Goal: Task Accomplishment & Management: Use online tool/utility

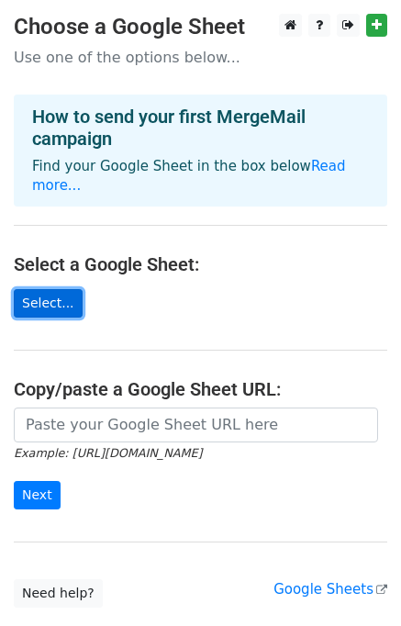
click at [59, 289] on link "Select..." at bounding box center [48, 303] width 69 height 28
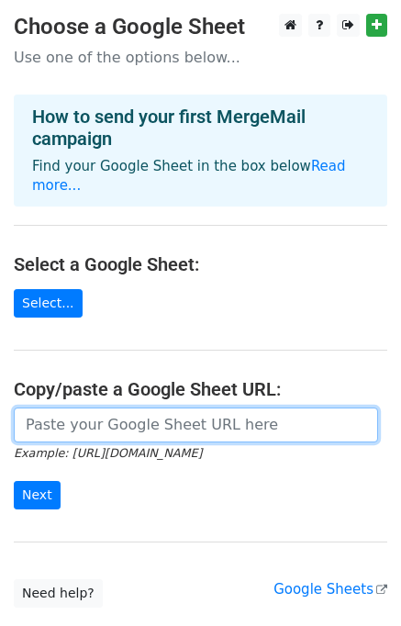
click at [210, 408] on input "url" at bounding box center [196, 425] width 364 height 35
click at [191, 408] on input "url" at bounding box center [196, 425] width 364 height 35
click at [162, 408] on input "url" at bounding box center [196, 425] width 364 height 35
paste input "https://docs.google.com/spreadsheets/d/17RDFUdsj9XFTQc18CsjKjCUXCuptVgsbrXXoW8O…"
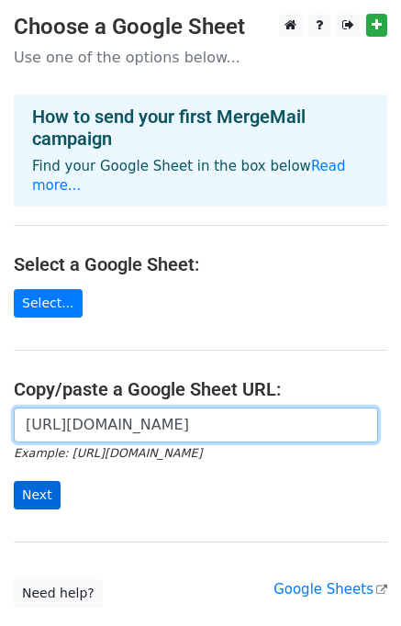
type input "https://docs.google.com/spreadsheets/d/17RDFUdsj9XFTQc18CsjKjCUXCuptVgsbrXXoW8O…"
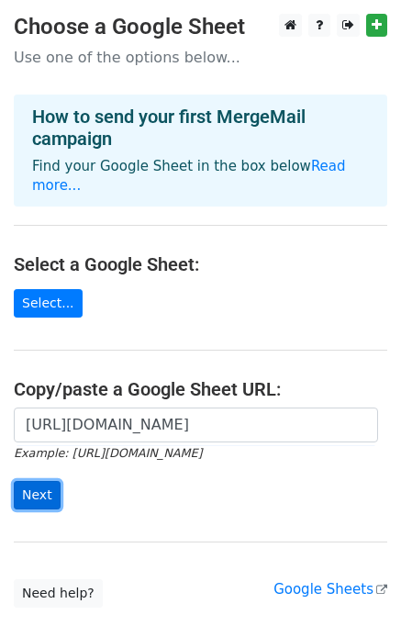
click at [37, 481] on input "Next" at bounding box center [37, 495] width 47 height 28
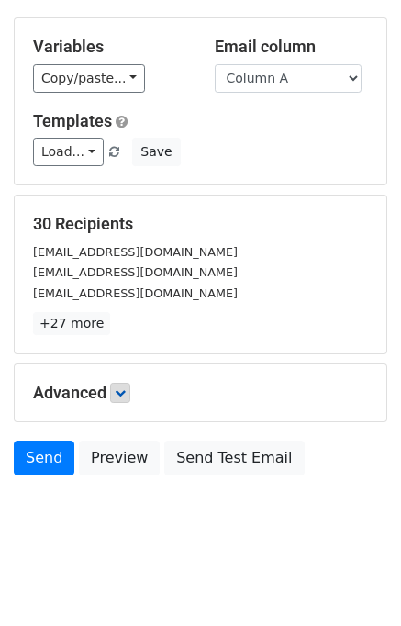
scroll to position [158, 0]
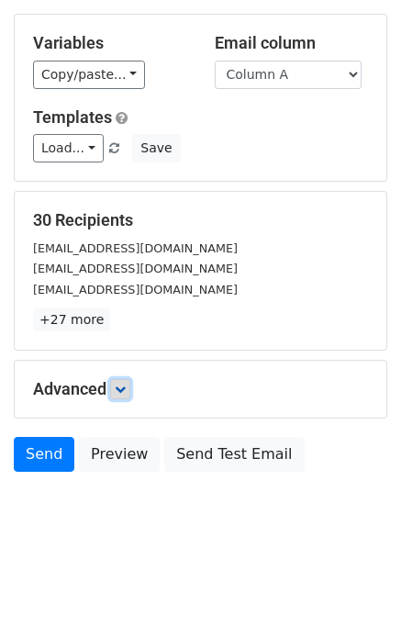
click at [130, 386] on link at bounding box center [120, 389] width 20 height 20
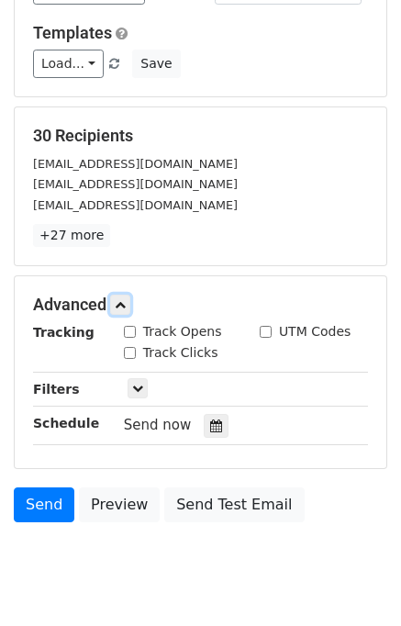
scroll to position [303, 0]
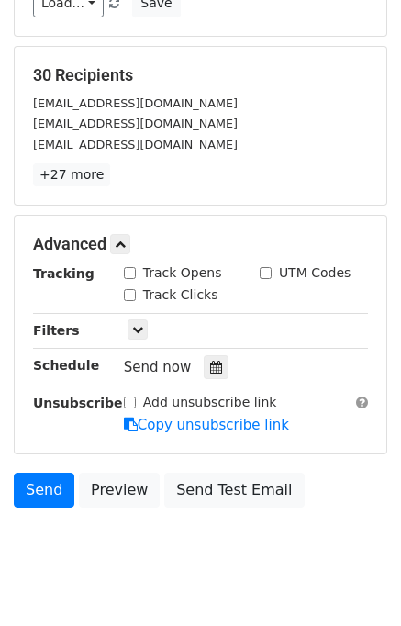
click at [132, 274] on input "Track Opens" at bounding box center [130, 273] width 12 height 12
checkbox input "true"
click at [129, 295] on input "Track Clicks" at bounding box center [130, 295] width 12 height 12
checkbox input "true"
click at [210, 367] on icon at bounding box center [216, 367] width 12 height 13
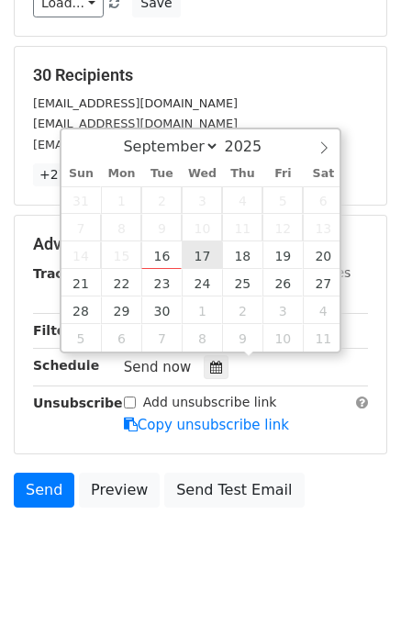
type input "2025-09-17 12:00"
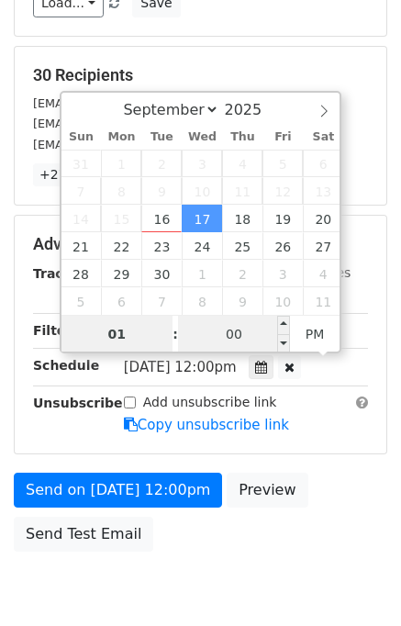
type input "01"
type input "2025-09-17 13:00"
click at [206, 339] on input "00" at bounding box center [234, 334] width 112 height 37
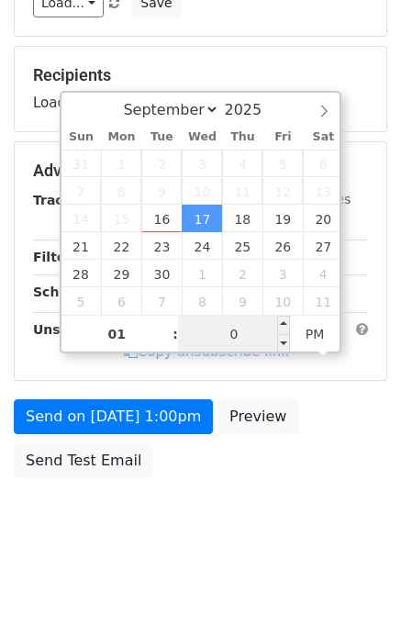
type input "00"
type input "2025-09-17 01:00"
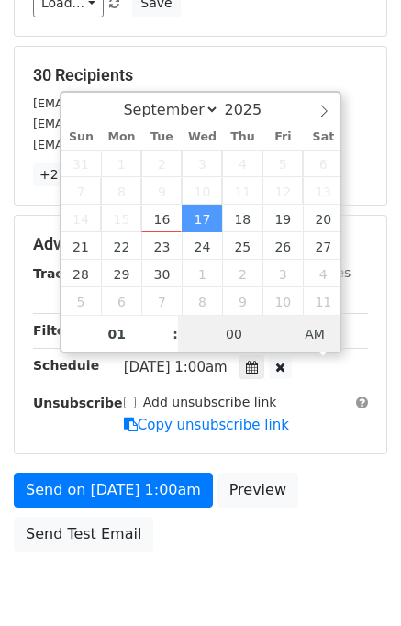
click at [312, 339] on span "AM" at bounding box center [315, 334] width 50 height 37
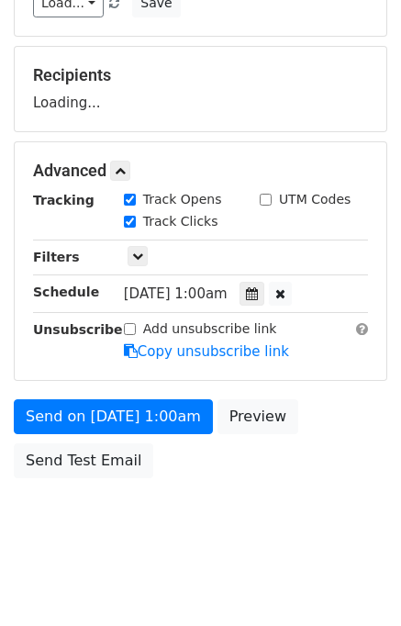
click at [346, 485] on body "New Campaign Daily emails left: 50 Google Sheet: Casion 1. Write your email in …" at bounding box center [200, 136] width 401 height 850
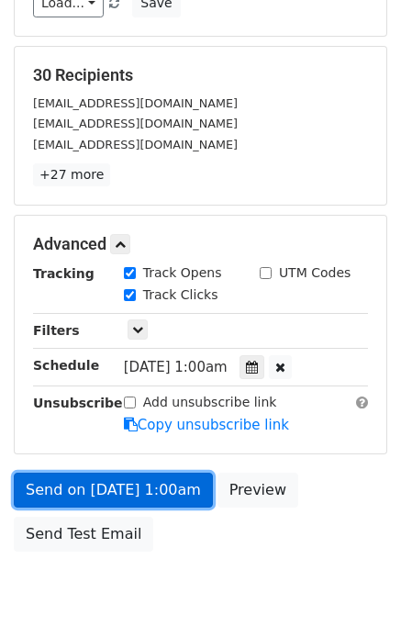
click at [154, 482] on link "Send on Sep 17 at 1:00am" at bounding box center [113, 490] width 199 height 35
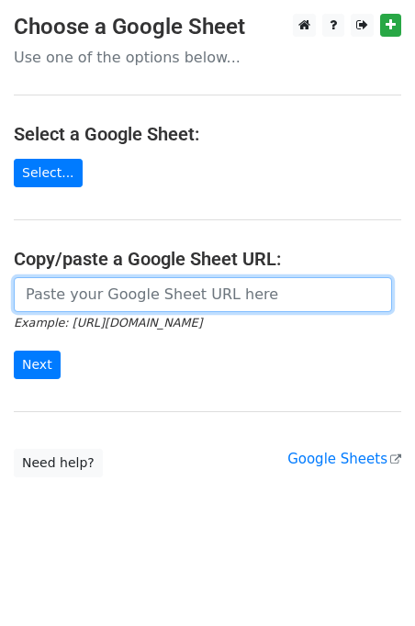
click at [114, 283] on input "url" at bounding box center [203, 294] width 378 height 35
type input "https://docs.google.com/spreadsheets/d/17RDFUdsj9XFTQc18CsjKjCUXCuptVgsbrXXoW8O…"
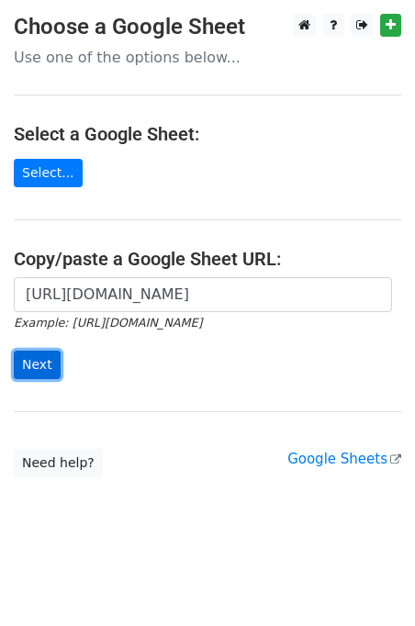
click at [48, 368] on input "Next" at bounding box center [37, 365] width 47 height 28
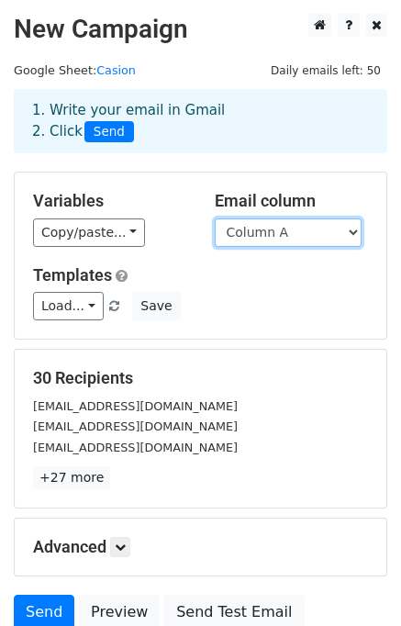
click at [275, 239] on select "Column A Column B Column C" at bounding box center [288, 232] width 147 height 28
select select "Column B"
click at [215, 218] on select "Column A Column B Column C" at bounding box center [288, 232] width 147 height 28
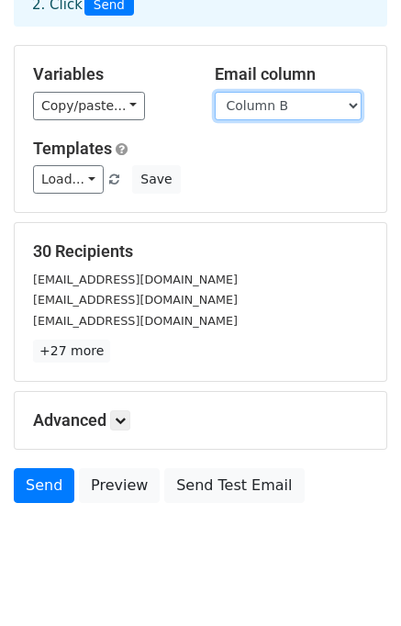
scroll to position [158, 0]
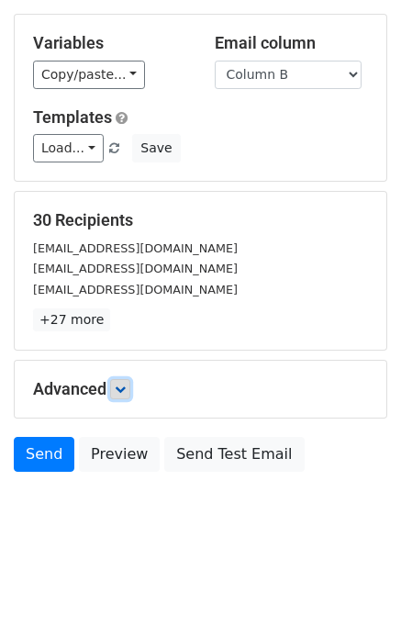
click at [118, 390] on icon at bounding box center [120, 389] width 11 height 11
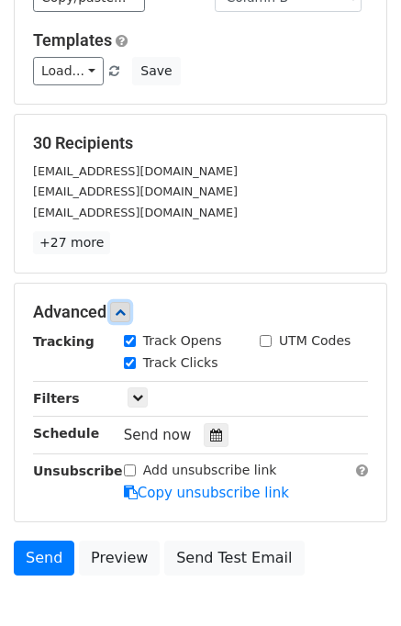
scroll to position [329, 0]
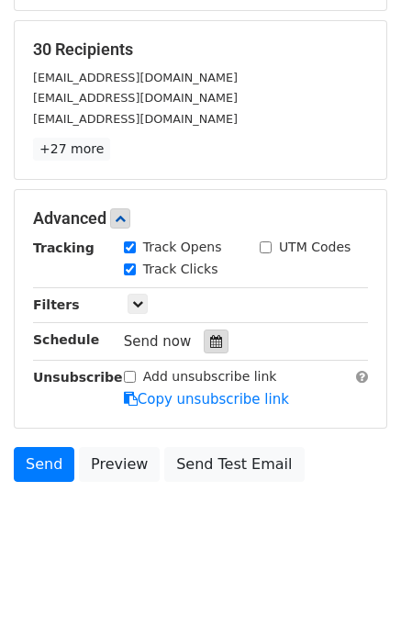
click at [204, 348] on div at bounding box center [216, 342] width 25 height 24
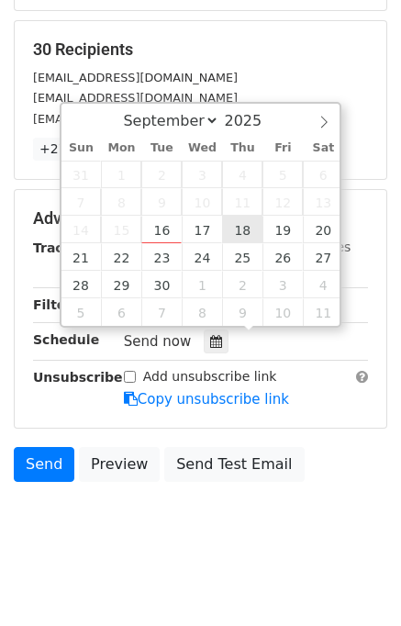
type input "2025-09-18 12:00"
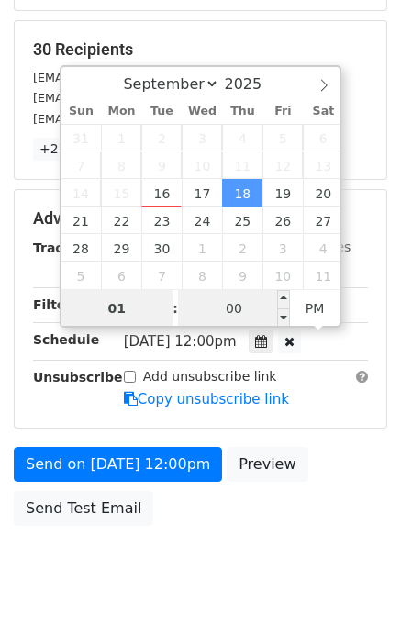
type input "01"
type input "2025-09-18 13:00"
click at [223, 308] on input "00" at bounding box center [234, 308] width 112 height 37
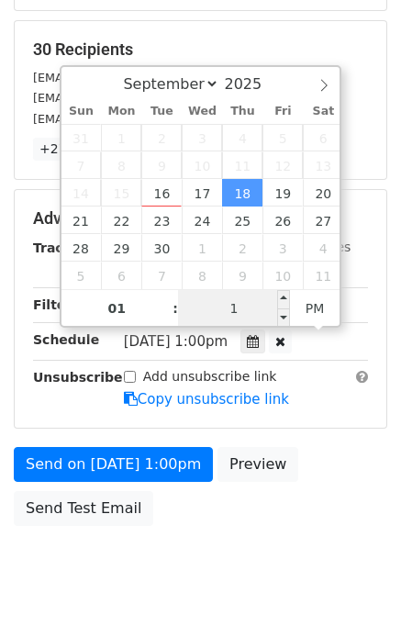
type input "10"
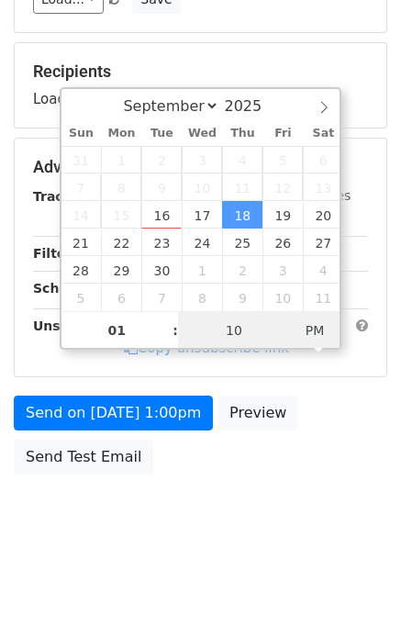
type input "2025-09-18 01:10"
click at [308, 333] on span "PM" at bounding box center [315, 330] width 50 height 37
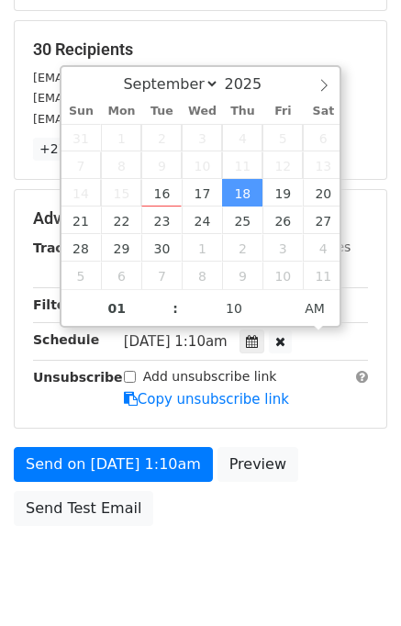
click at [329, 498] on body "New Campaign Daily emails left: 50 Google Sheet: Casion 1. Write your email in …" at bounding box center [200, 147] width 401 height 924
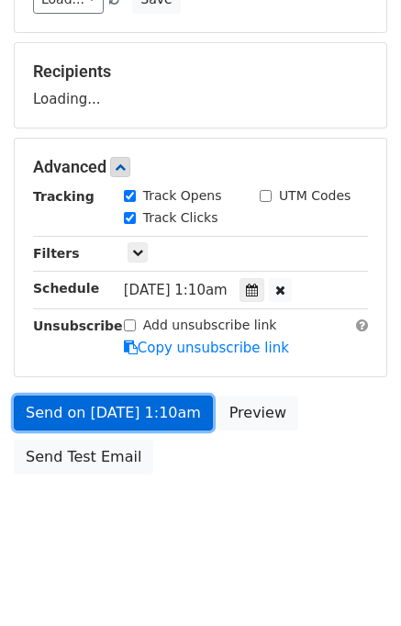
click at [113, 405] on link "Send on Sep 18 at 1:10am" at bounding box center [113, 413] width 199 height 35
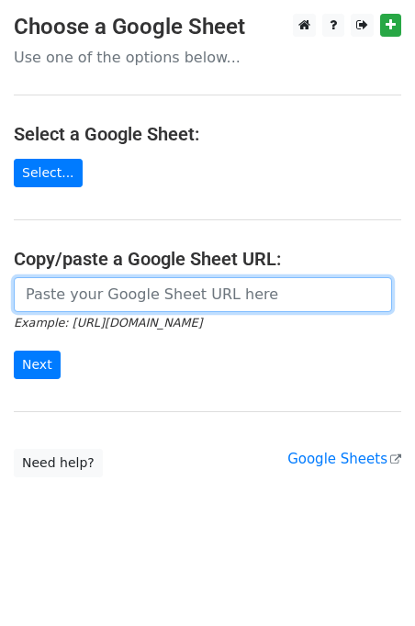
click at [164, 291] on input "url" at bounding box center [203, 294] width 378 height 35
type input "[URL][DOMAIN_NAME]"
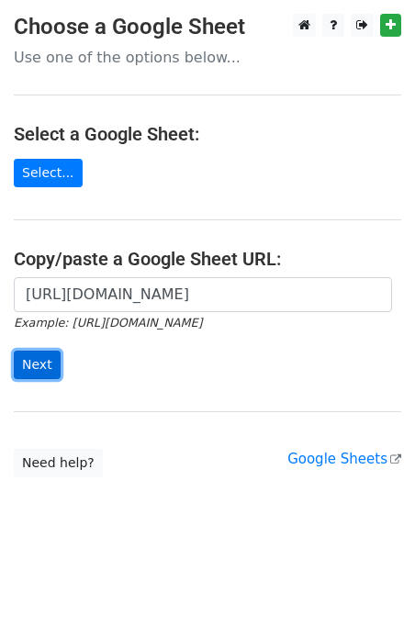
click at [39, 364] on input "Next" at bounding box center [37, 365] width 47 height 28
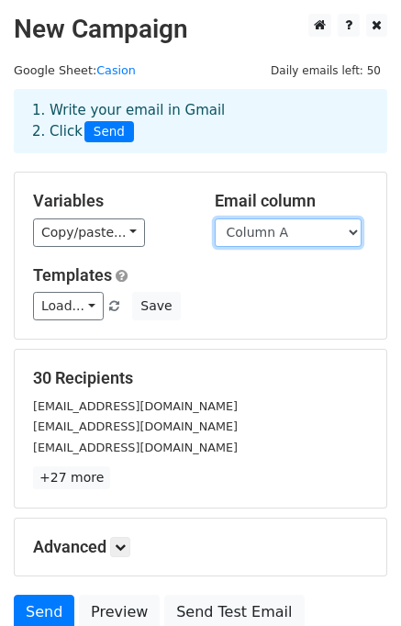
click at [292, 239] on select "Column A Column B Column C" at bounding box center [288, 232] width 147 height 28
select select "Column C"
click at [215, 218] on select "Column A Column B Column C" at bounding box center [288, 232] width 147 height 28
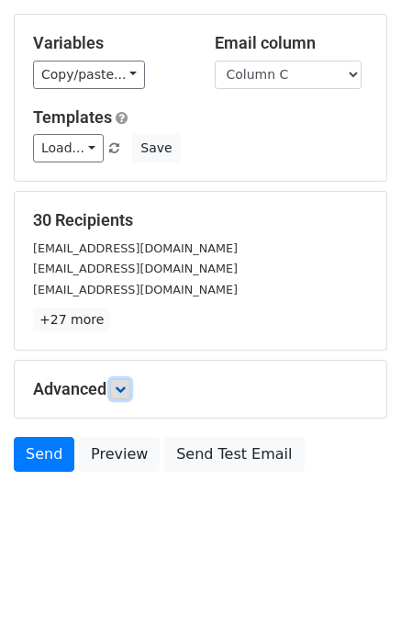
click at [125, 390] on icon at bounding box center [120, 389] width 11 height 11
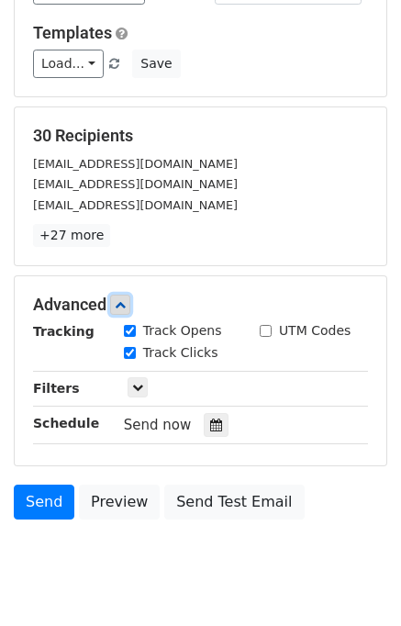
scroll to position [312, 0]
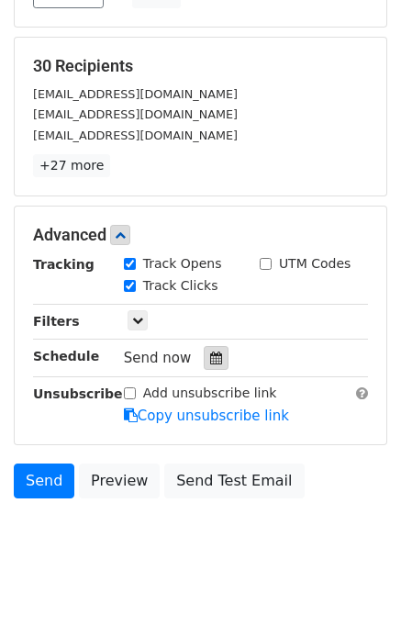
click at [215, 354] on div at bounding box center [216, 358] width 25 height 24
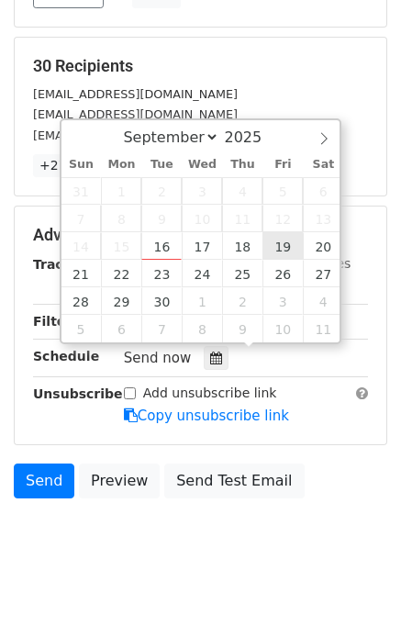
type input "2025-09-19 12:00"
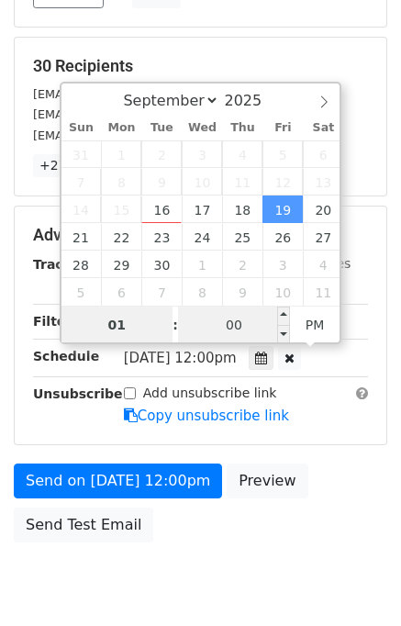
type input "01"
type input "2025-09-19 13:00"
click at [195, 340] on input "00" at bounding box center [234, 325] width 112 height 37
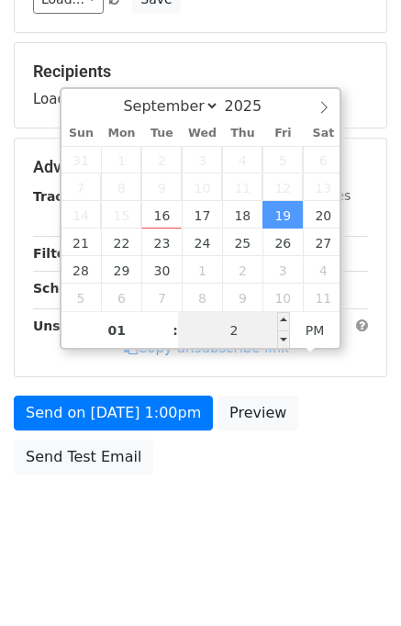
type input "20"
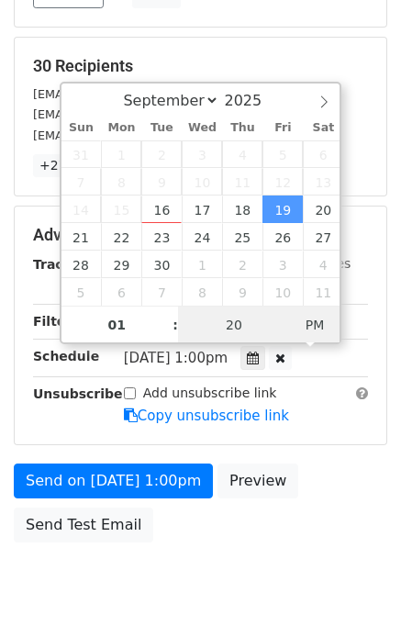
type input "2025-09-19 01:20"
click at [308, 336] on span "AM" at bounding box center [315, 325] width 50 height 37
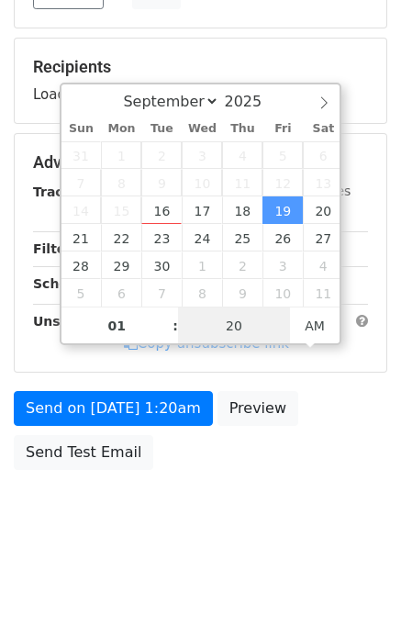
scroll to position [307, 0]
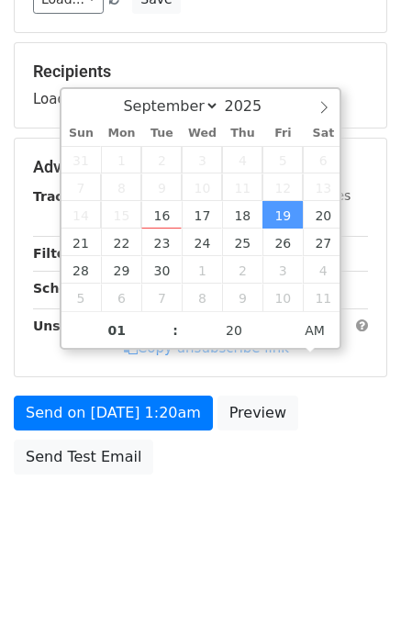
click at [324, 499] on body "New Campaign Daily emails left: 50 Google Sheet: Casion 1. Write your email in …" at bounding box center [200, 132] width 401 height 850
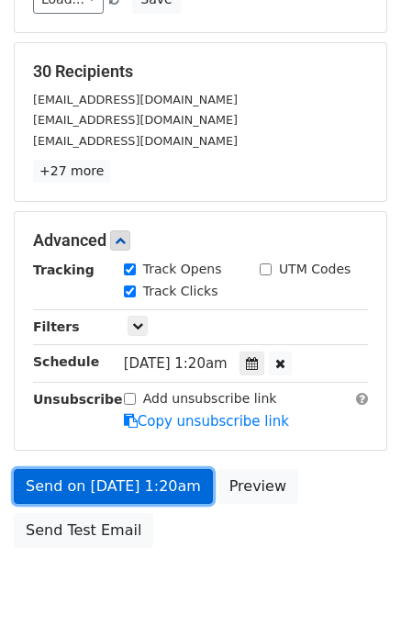
click at [139, 481] on link "Send on Sep 19 at 1:20am" at bounding box center [113, 486] width 199 height 35
